Goal: Task Accomplishment & Management: Use online tool/utility

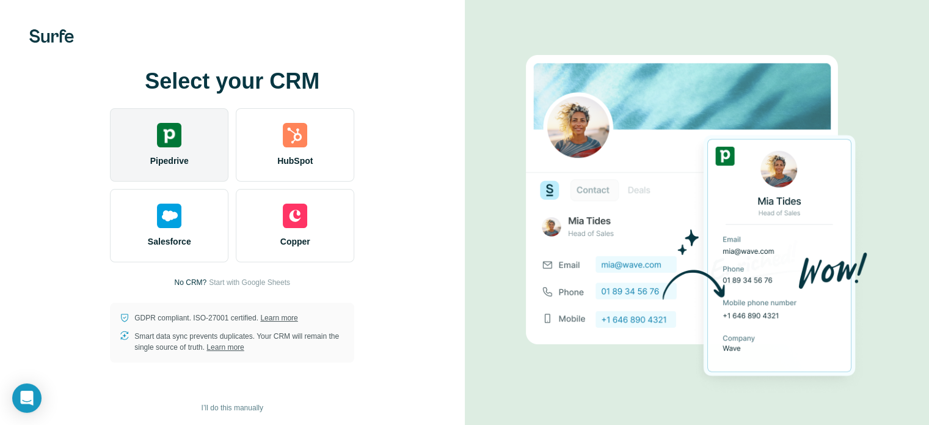
click at [189, 153] on div "Pipedrive" at bounding box center [169, 144] width 119 height 73
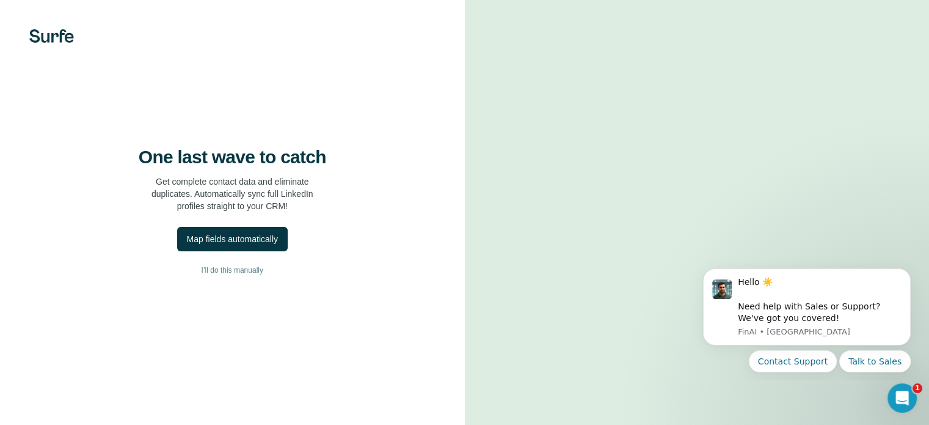
scroll to position [76, 0]
click at [260, 227] on button "Map fields automatically" at bounding box center [232, 239] width 111 height 24
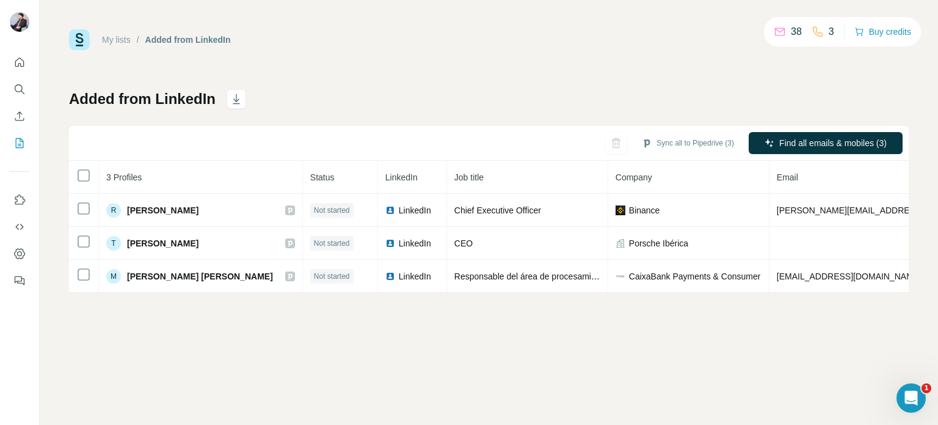
click at [611, 422] on div "My lists / Added from LinkedIn 38 3 Buy credits Added from LinkedIn Sync all to…" at bounding box center [489, 212] width 899 height 425
